Goal: Information Seeking & Learning: Learn about a topic

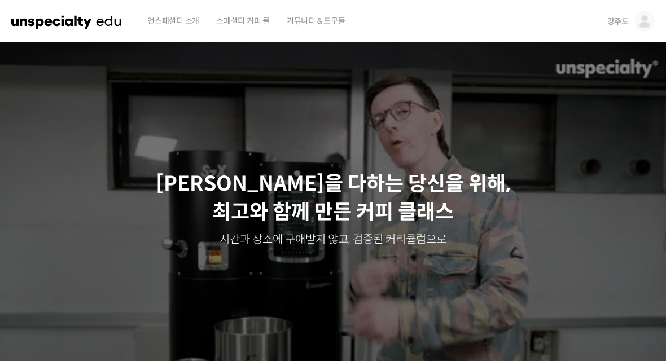
click at [629, 27] on link "강주도" at bounding box center [630, 21] width 47 height 43
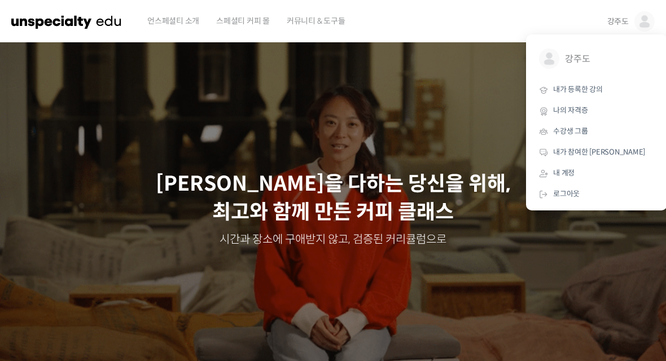
click at [589, 90] on span "내가 등록한 강의" at bounding box center [578, 90] width 50 height 10
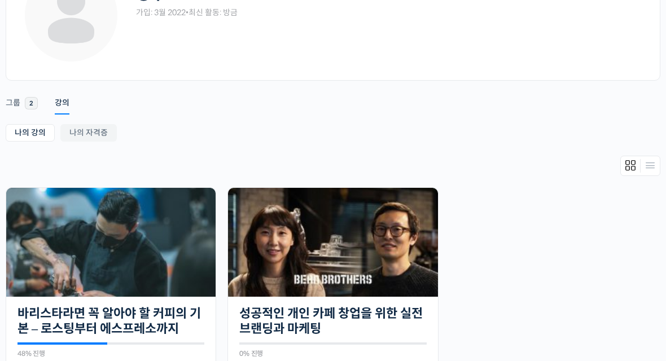
scroll to position [113, 0]
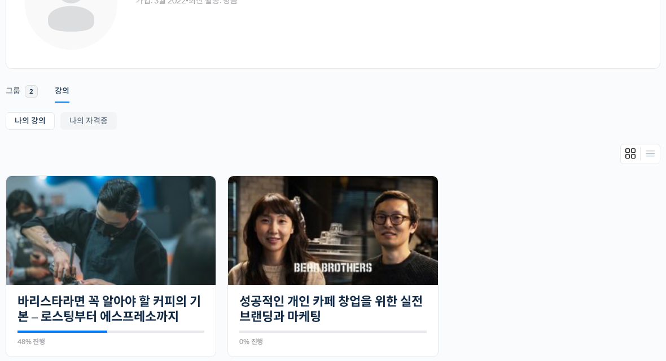
click at [172, 316] on link "바리스타라면 꼭 알아야 할 커피의 기본 – 로스팅부터 에스프레소까지" at bounding box center [110, 309] width 187 height 31
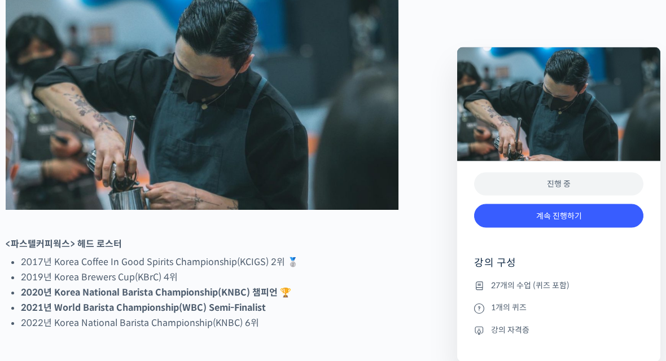
scroll to position [535, 0]
click at [591, 213] on link "계속 진행하기" at bounding box center [558, 216] width 169 height 24
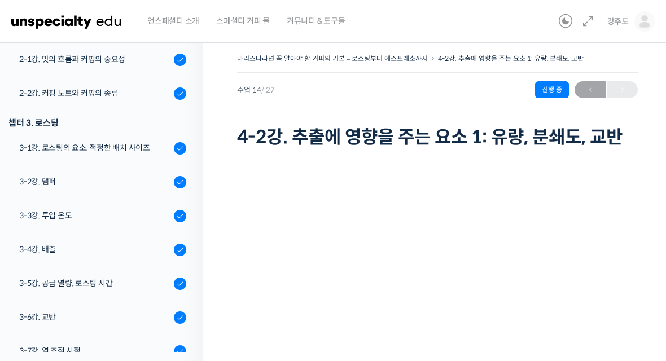
scroll to position [214, 0]
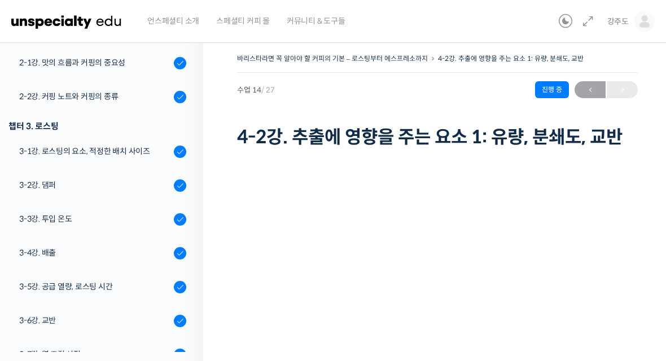
click at [109, 183] on div "3-2강. 댐퍼" at bounding box center [94, 185] width 151 height 12
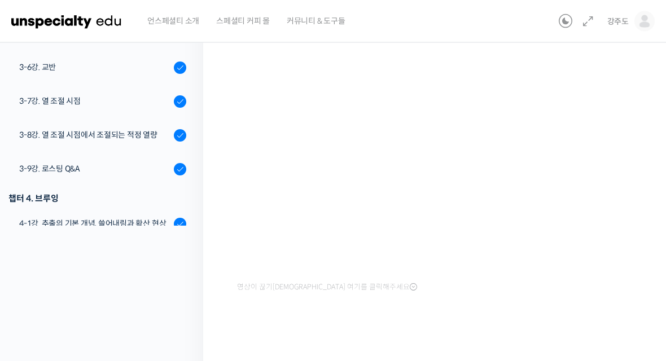
scroll to position [124, 0]
